Goal: Transaction & Acquisition: Purchase product/service

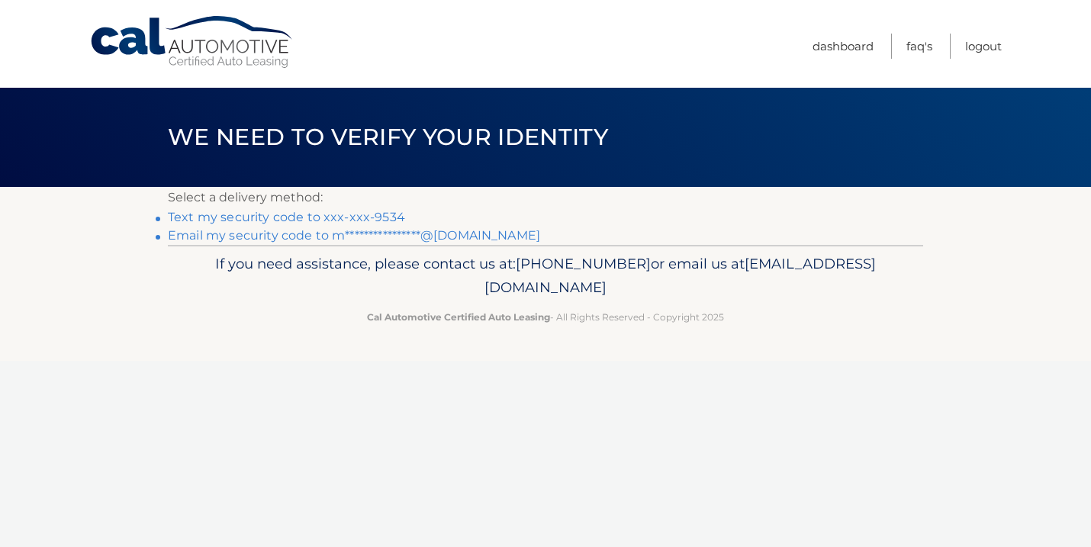
click at [343, 216] on link "Text my security code to xxx-xxx-9534" at bounding box center [286, 217] width 237 height 14
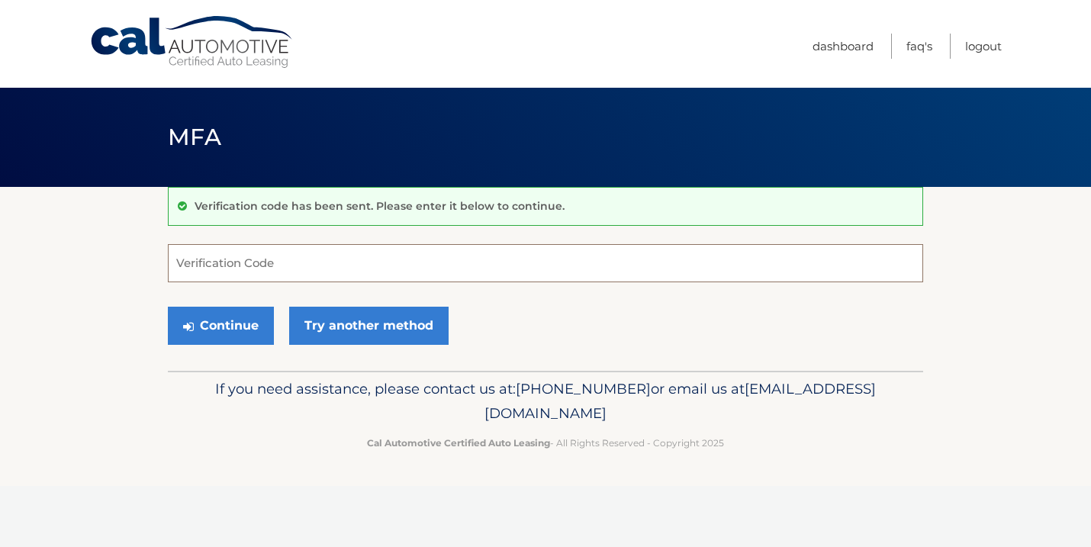
click at [287, 262] on input "Verification Code" at bounding box center [545, 263] width 755 height 38
type input "656702"
click at [234, 329] on button "Continue" at bounding box center [221, 326] width 106 height 38
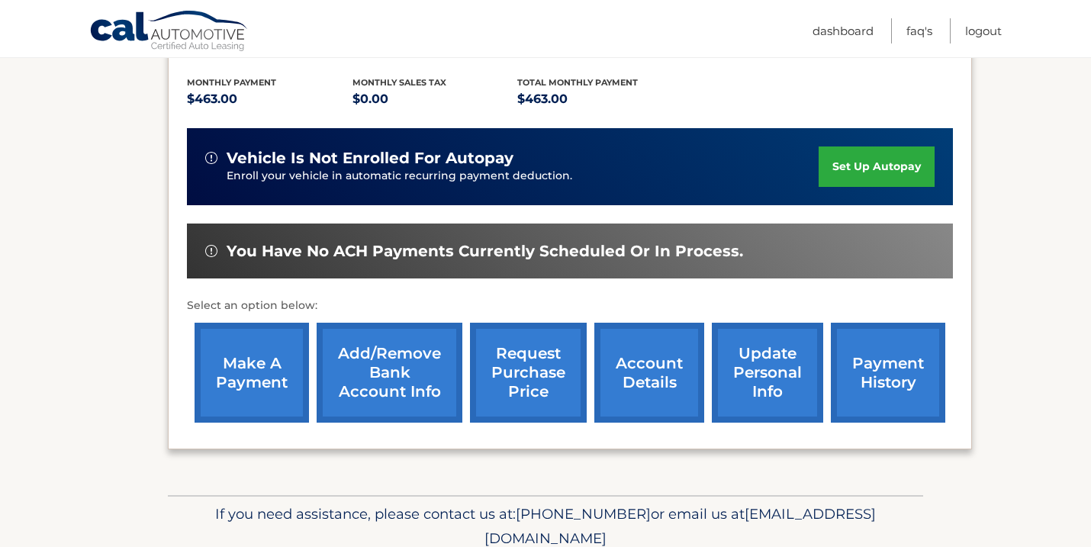
scroll to position [346, 0]
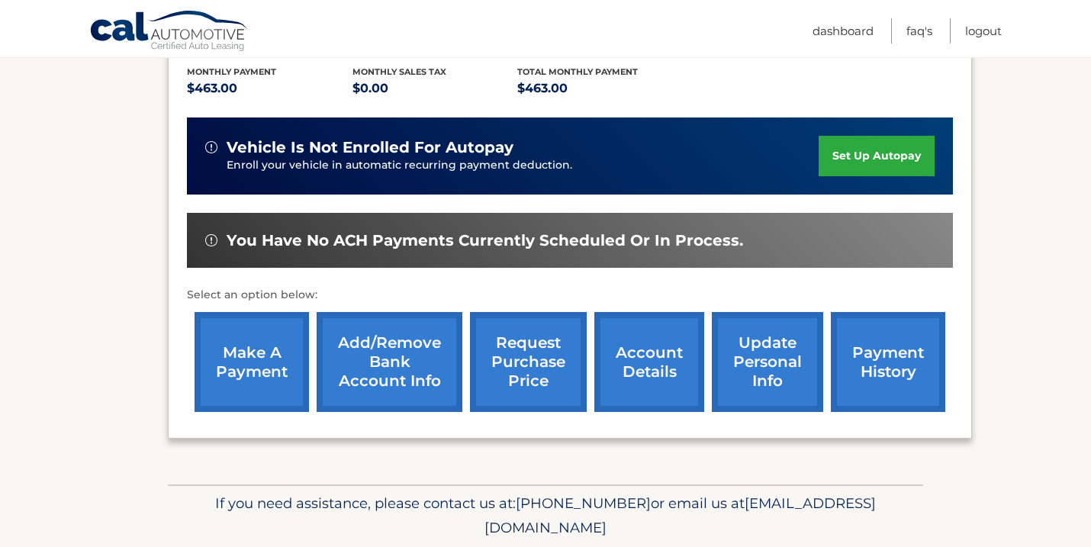
click at [874, 364] on link "payment history" at bounding box center [888, 362] width 114 height 100
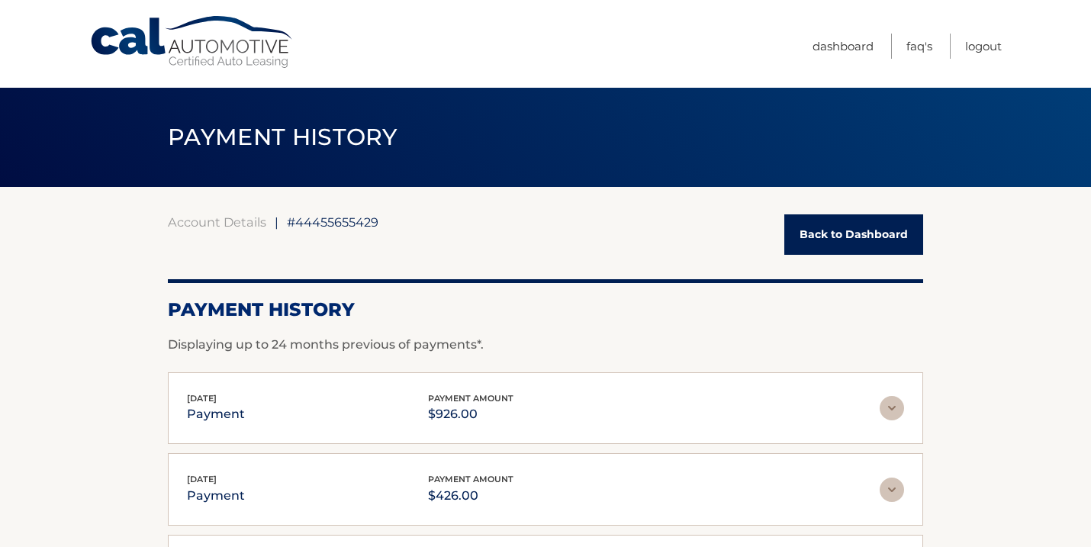
click at [895, 400] on img at bounding box center [892, 408] width 24 height 24
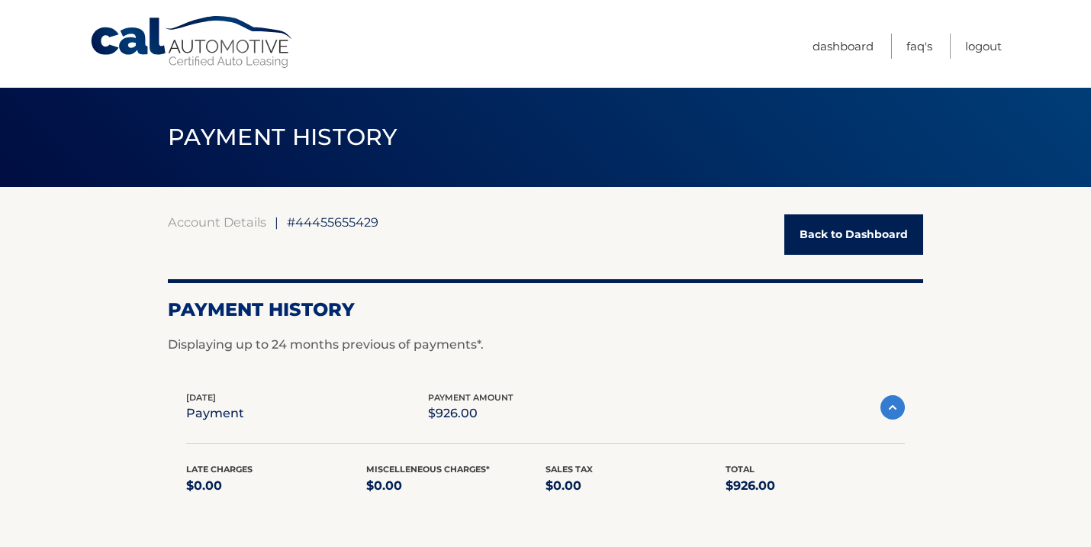
click at [883, 222] on link "Back to Dashboard" at bounding box center [853, 234] width 139 height 40
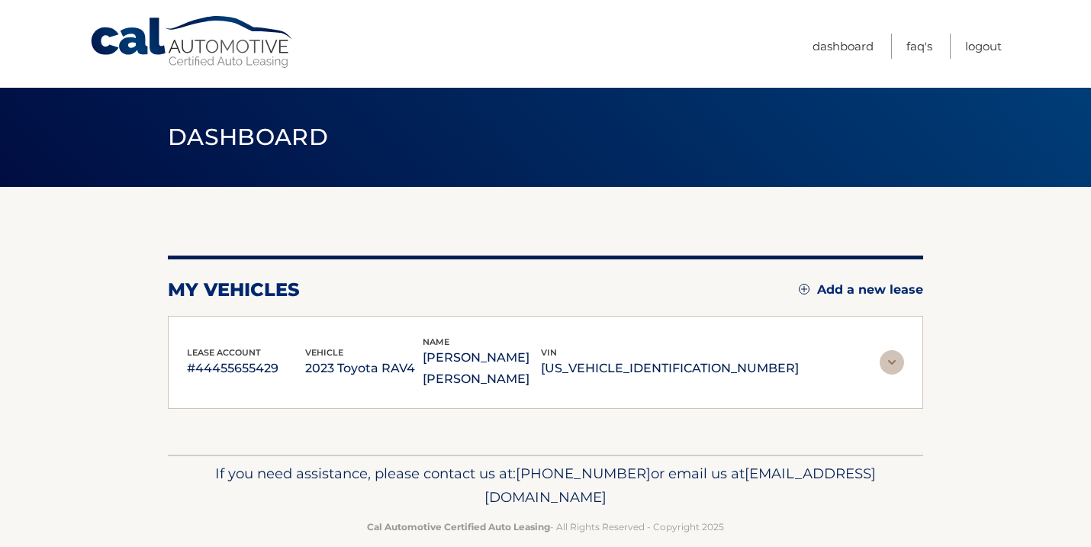
click at [861, 230] on div "my vehicles Add a new lease lease account #44455655429 vehicle 2023 Toyota RAV4…" at bounding box center [545, 321] width 755 height 268
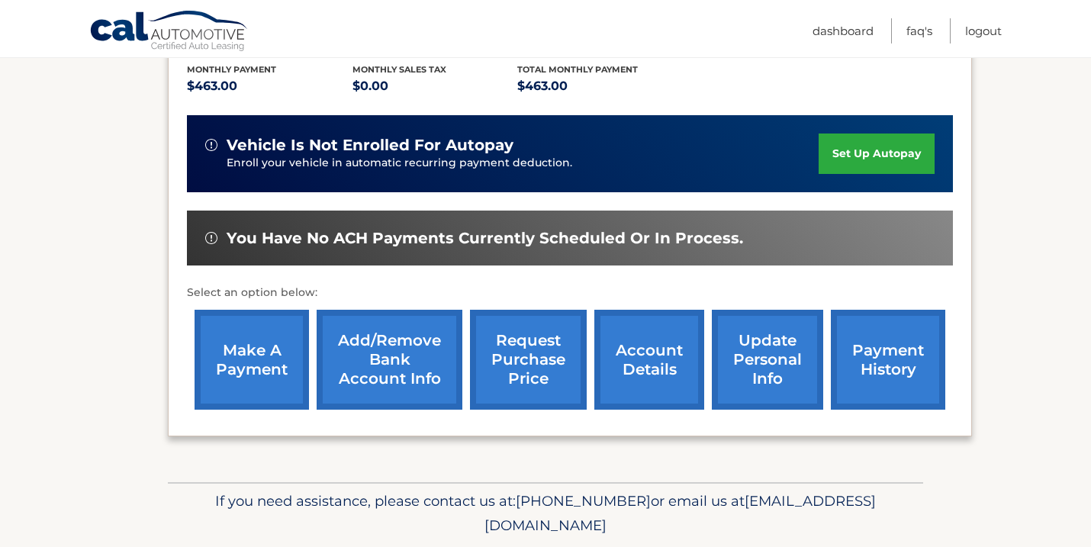
scroll to position [349, 0]
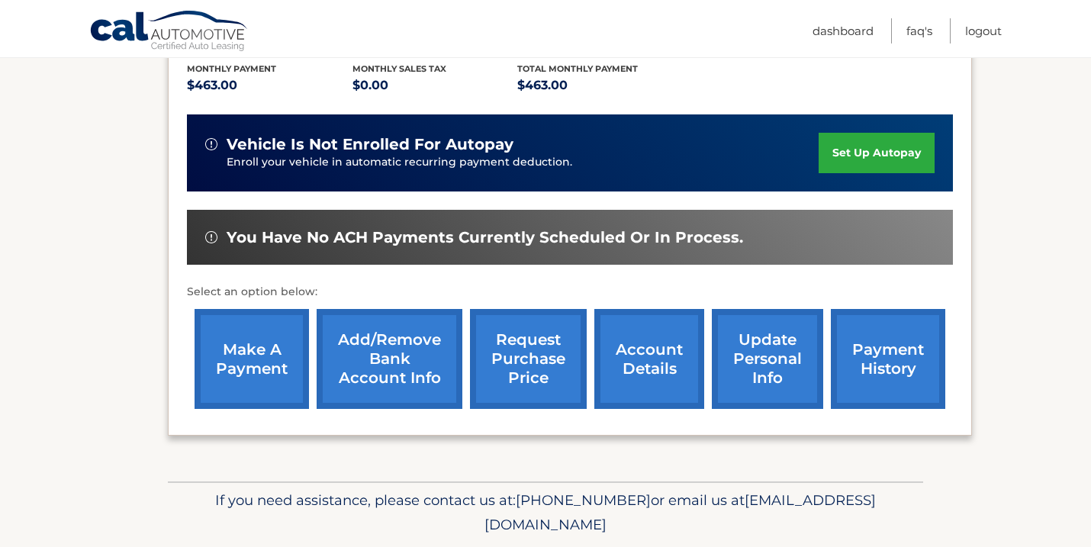
click at [282, 368] on link "make a payment" at bounding box center [252, 359] width 114 height 100
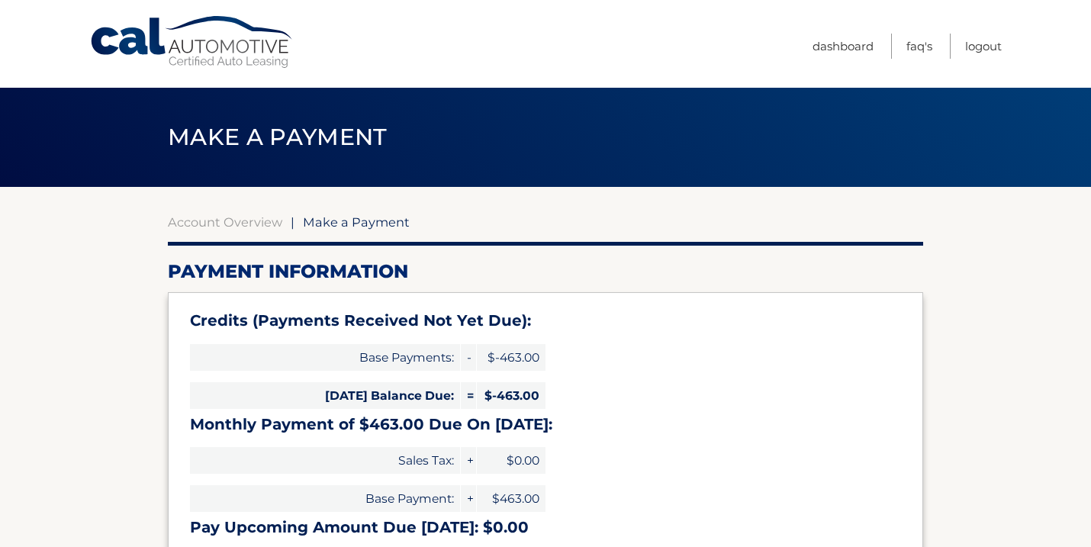
select select "NjY3ZGQwZTktOWM3Zi00OTc4LWEzNmUtYzJlOWU0NzY1MjA0"
click at [848, 40] on link "Dashboard" at bounding box center [843, 46] width 61 height 25
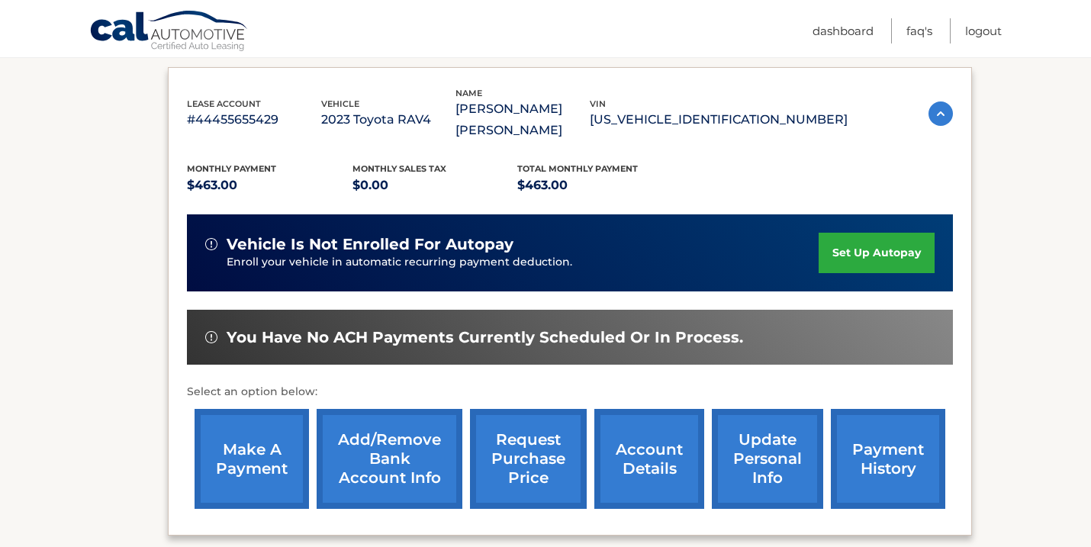
scroll to position [251, 0]
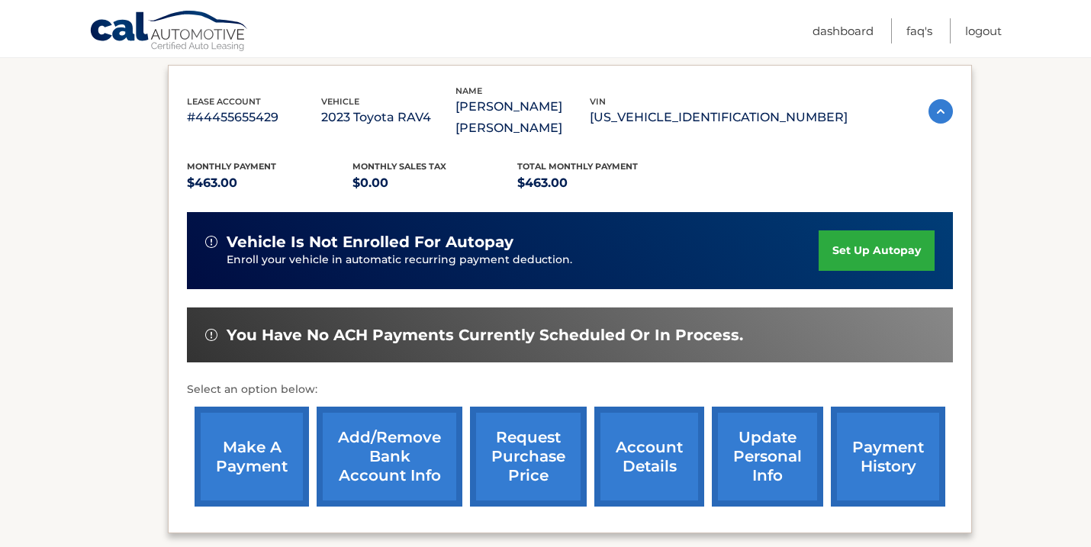
click at [517, 470] on link "request purchase price" at bounding box center [528, 457] width 117 height 100
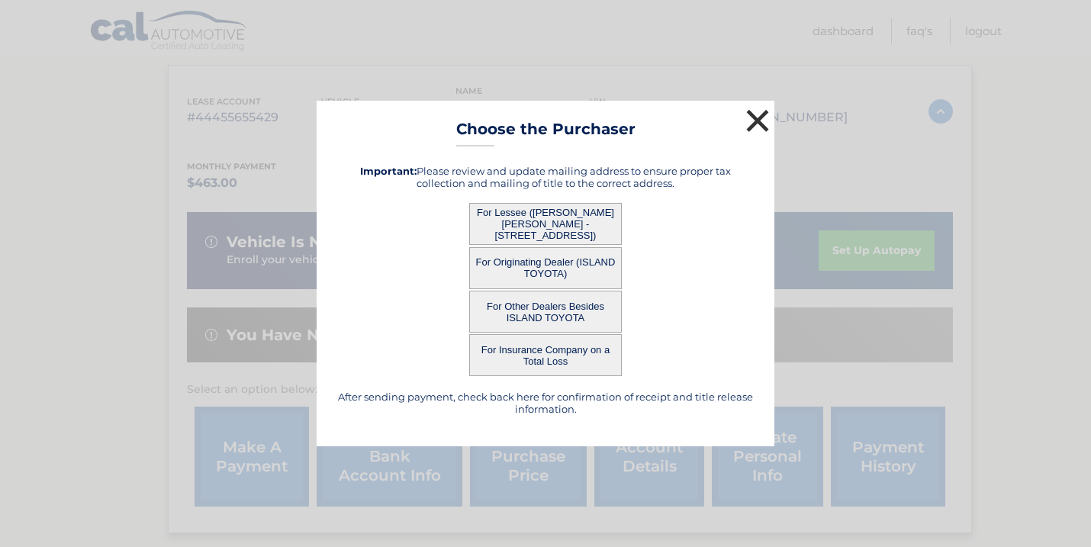
click at [766, 121] on button "×" at bounding box center [757, 120] width 31 height 31
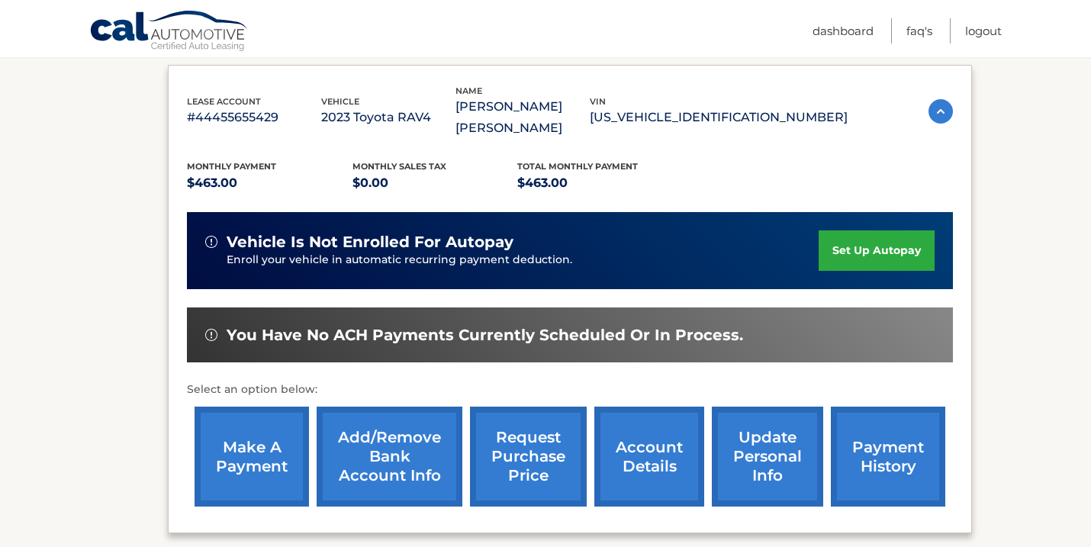
click at [634, 467] on link "account details" at bounding box center [649, 457] width 110 height 100
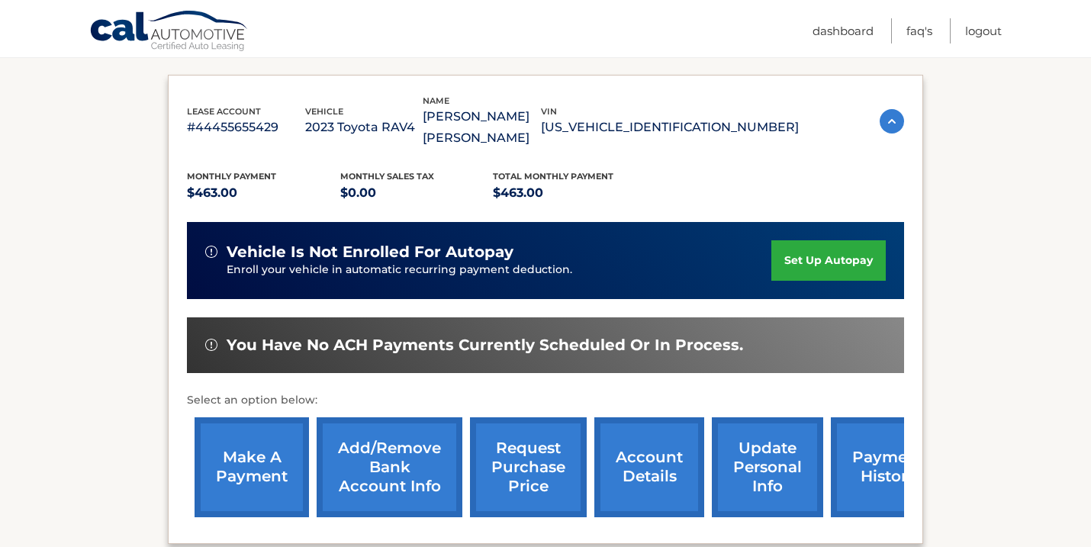
scroll to position [262, 0]
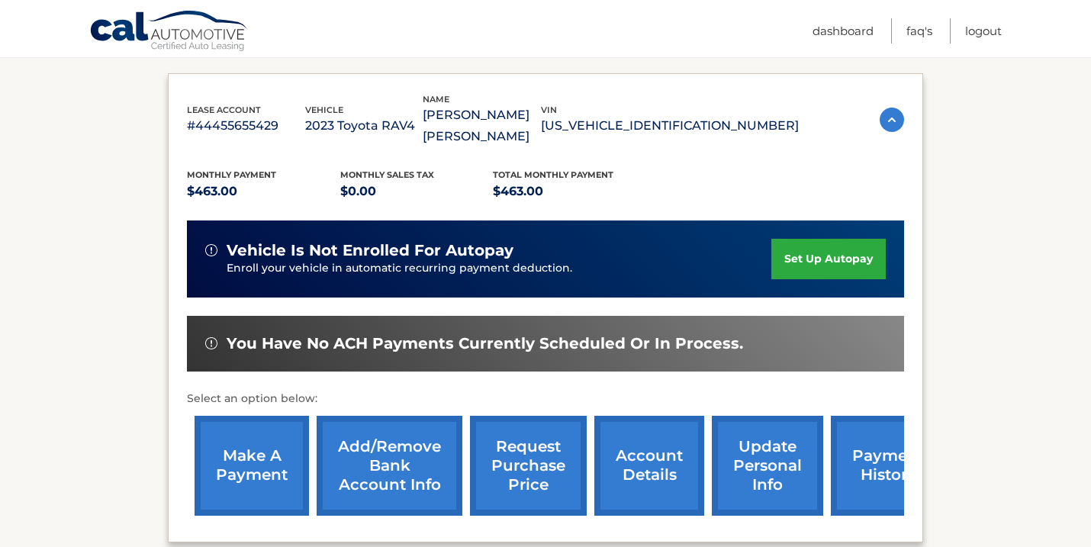
click at [851, 472] on link "payment history" at bounding box center [888, 466] width 114 height 100
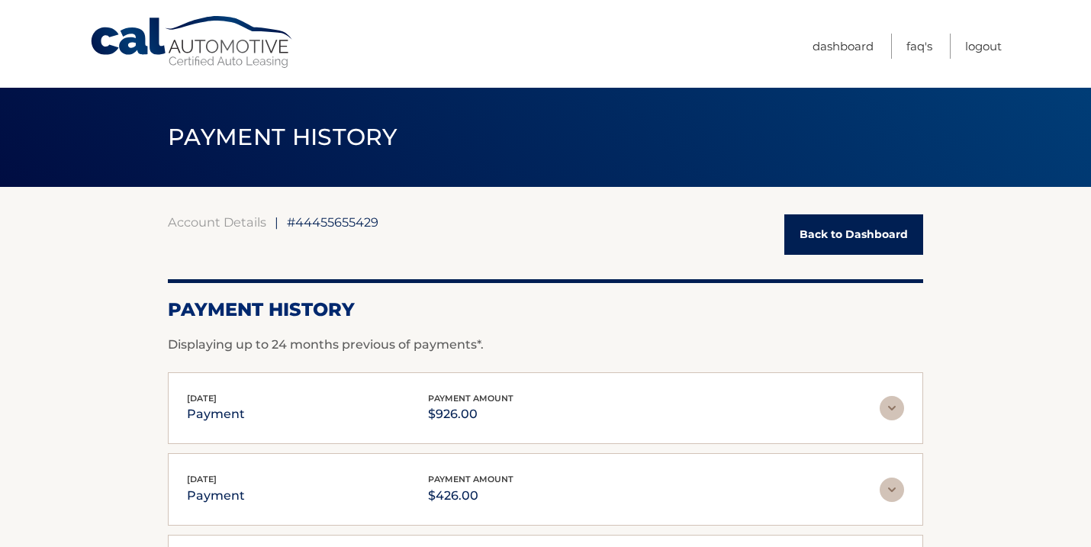
click at [818, 233] on link "Back to Dashboard" at bounding box center [853, 234] width 139 height 40
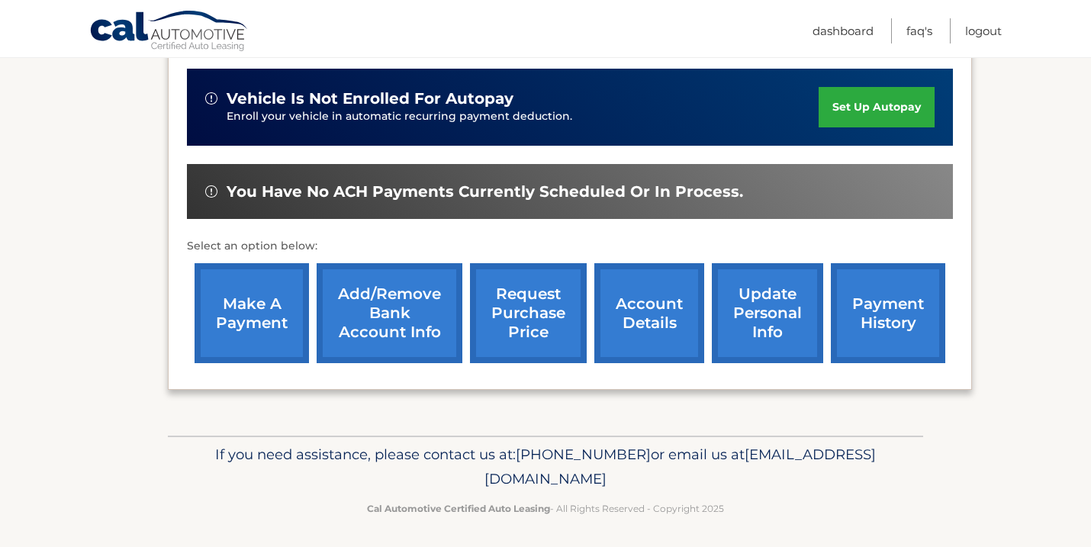
scroll to position [398, 0]
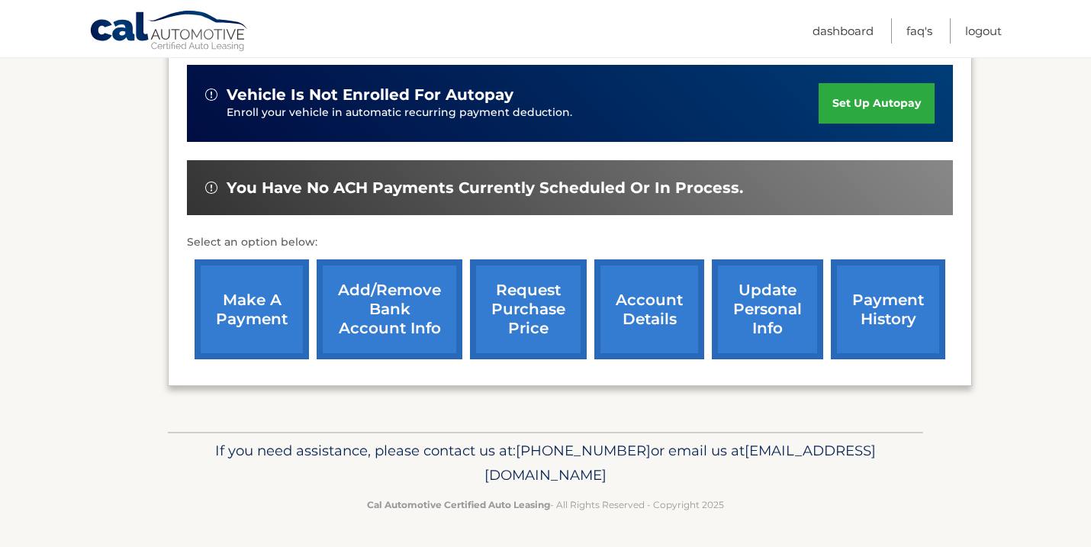
click at [763, 319] on link "update personal info" at bounding box center [767, 309] width 111 height 100
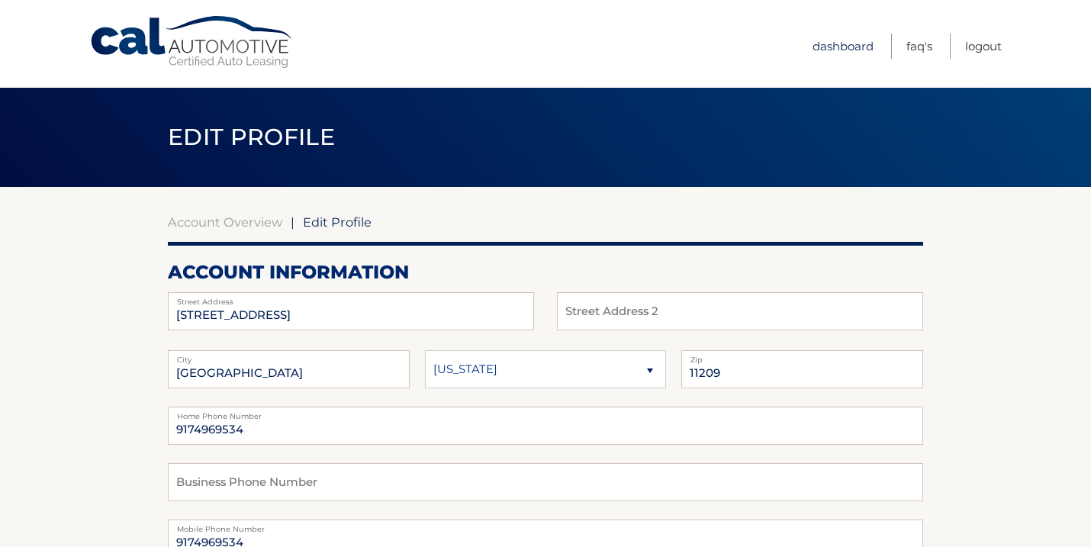
click at [838, 38] on link "Dashboard" at bounding box center [843, 46] width 61 height 25
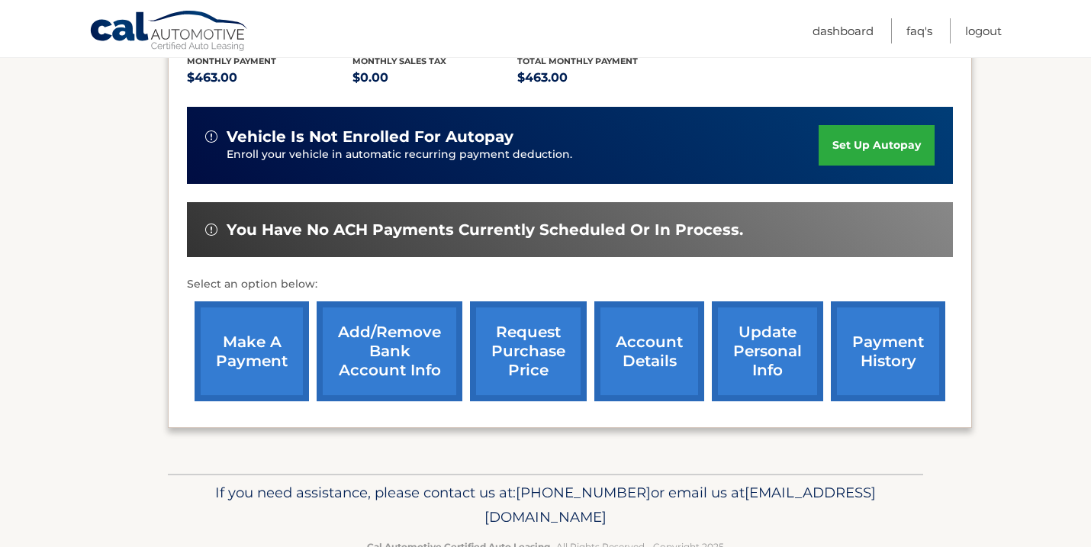
scroll to position [398, 0]
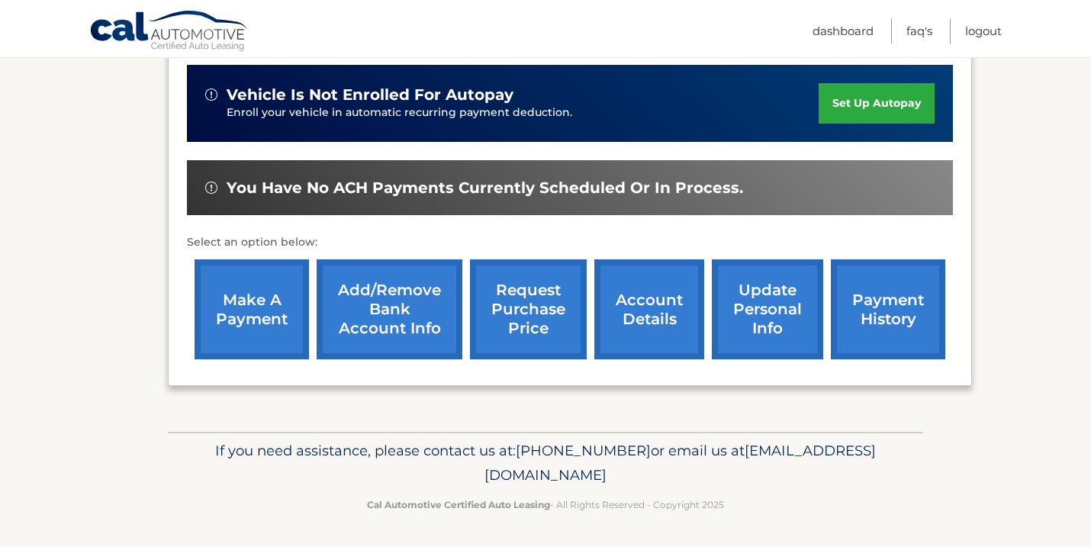
click at [248, 334] on link "make a payment" at bounding box center [252, 309] width 114 height 100
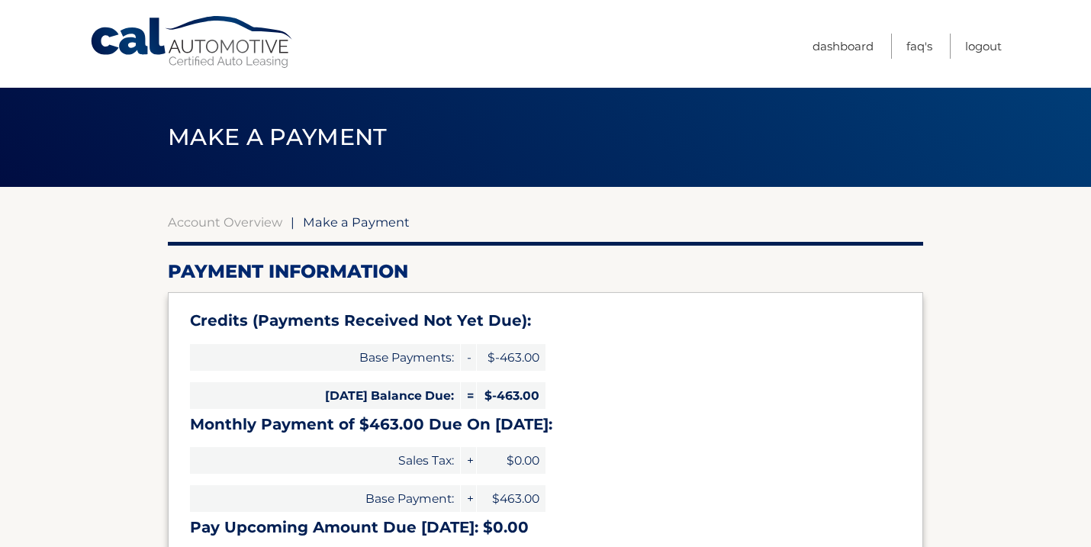
select select "NjY3ZGQwZTktOWM3Zi00OTc4LWEzNmUtYzJlOWU0NzY1MjA0"
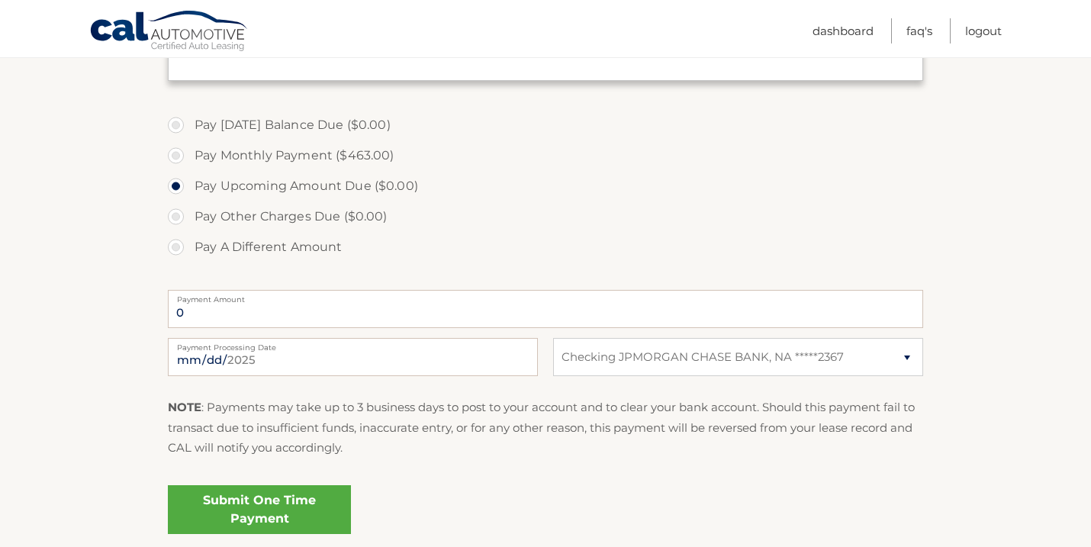
scroll to position [452, 0]
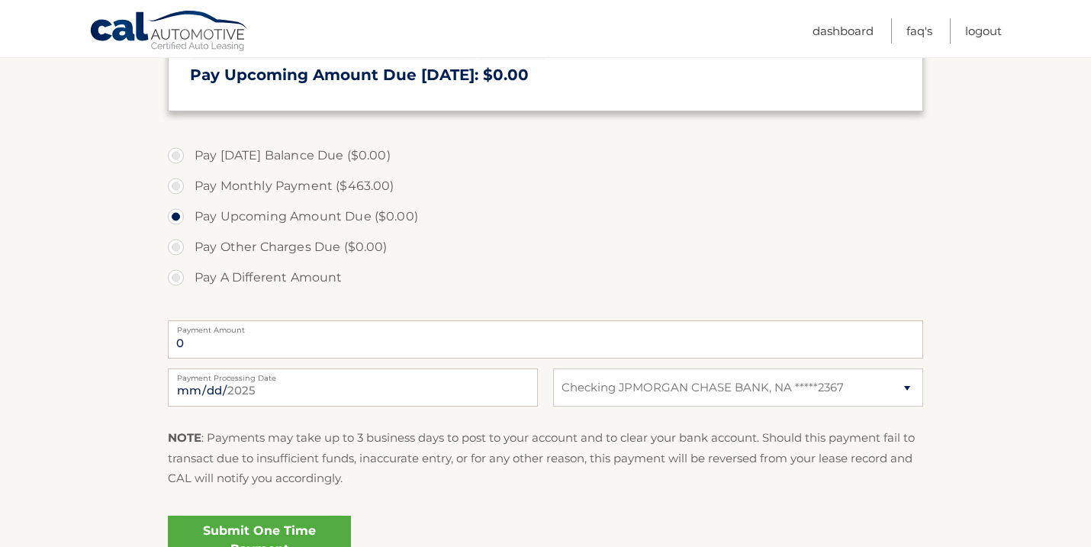
click at [173, 181] on label "Pay Monthly Payment ($463.00)" at bounding box center [545, 186] width 755 height 31
click at [174, 181] on input "Pay Monthly Payment ($463.00)" at bounding box center [181, 183] width 15 height 24
radio input "true"
type input "463.00"
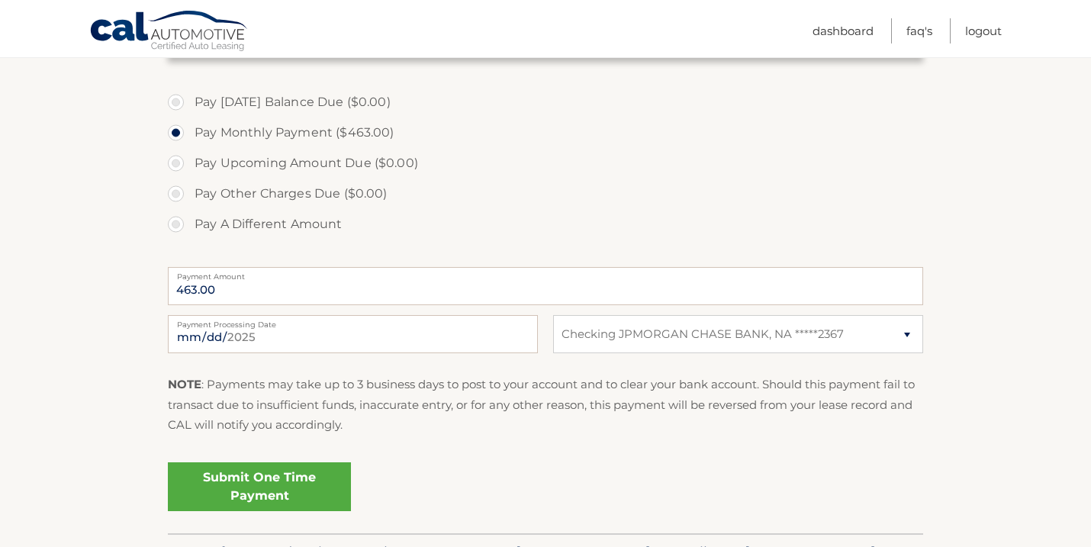
scroll to position [507, 0]
click at [339, 331] on input "2025-09-10" at bounding box center [353, 333] width 370 height 38
click at [551, 194] on label "Pay Other Charges Due ($0.00)" at bounding box center [545, 193] width 755 height 31
click at [259, 485] on link "Submit One Time Payment" at bounding box center [259, 486] width 183 height 49
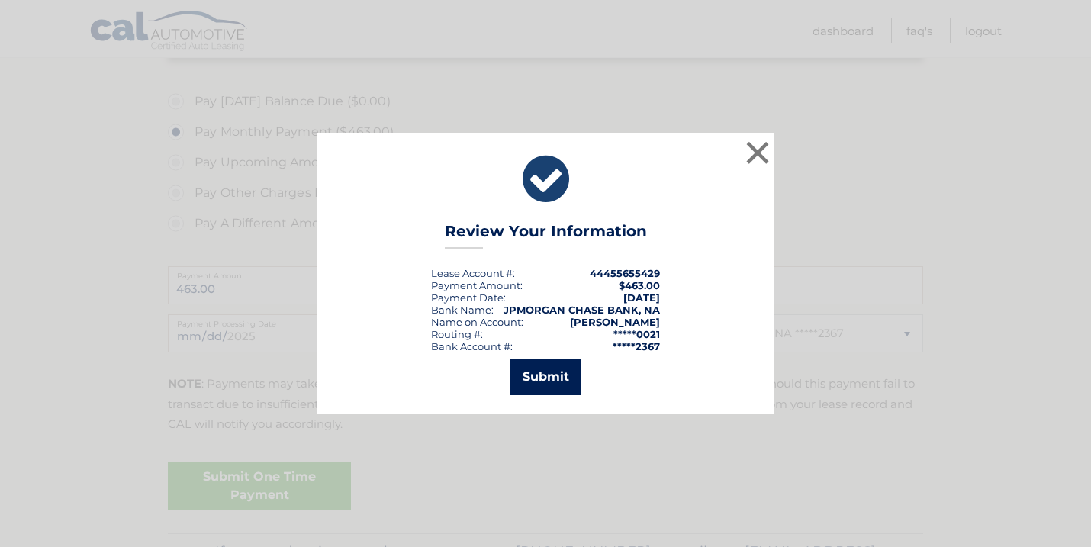
click at [538, 375] on button "Submit" at bounding box center [545, 377] width 71 height 37
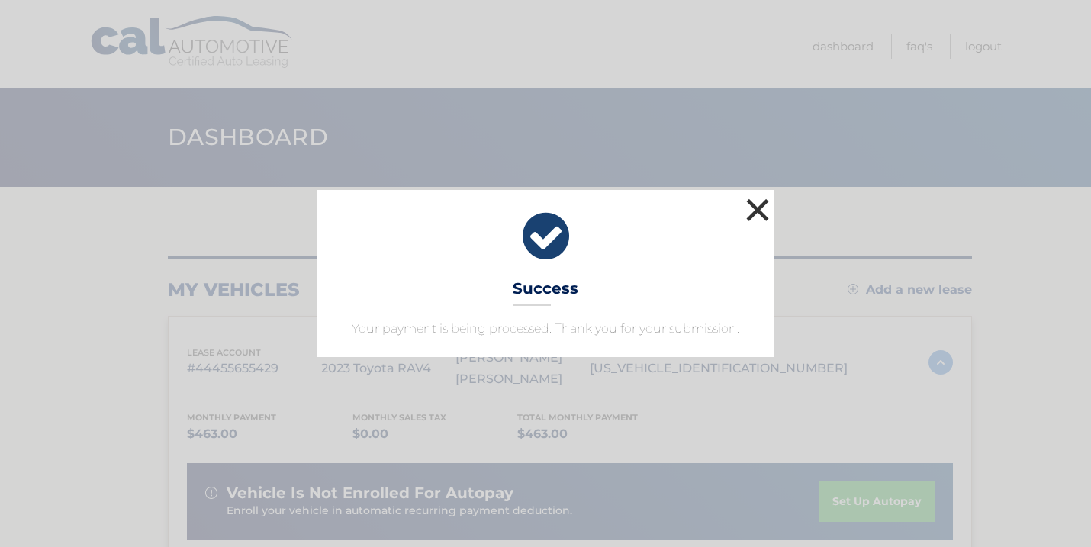
click at [754, 204] on button "×" at bounding box center [757, 210] width 31 height 31
